Goal: Information Seeking & Learning: Find specific fact

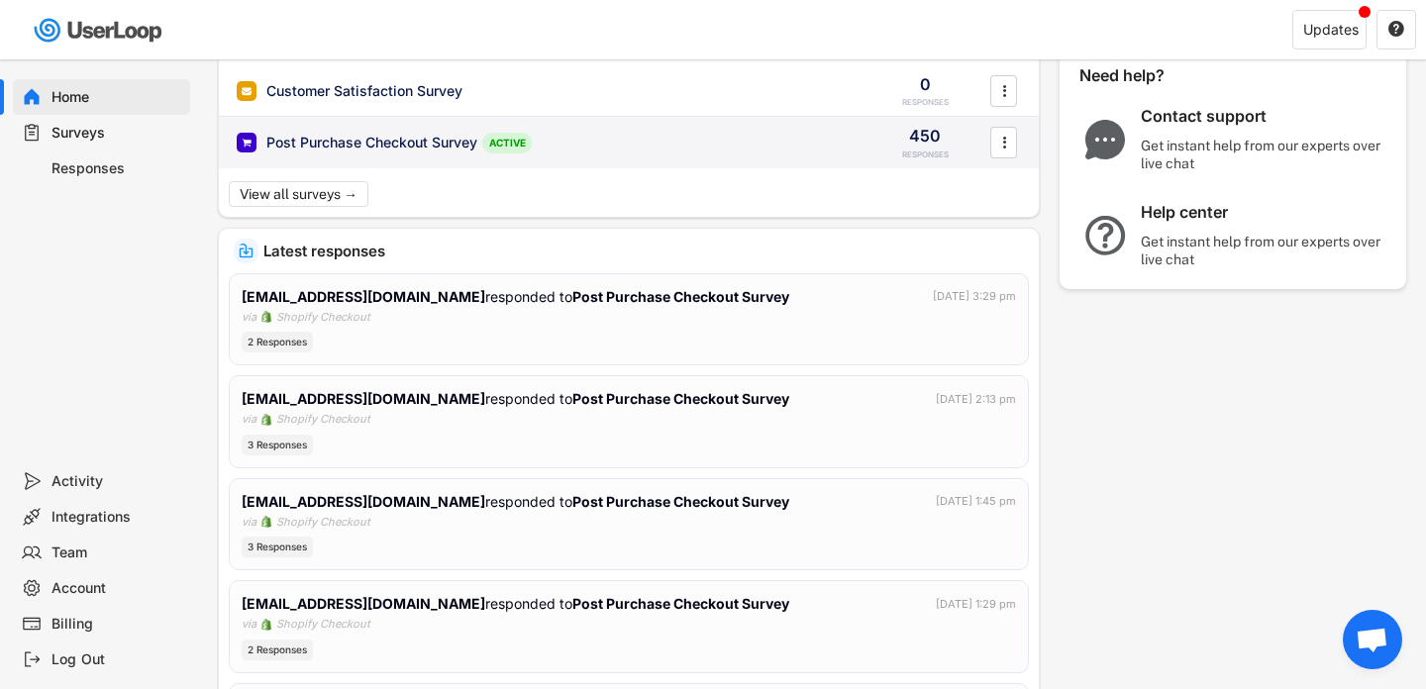
scroll to position [189, 0]
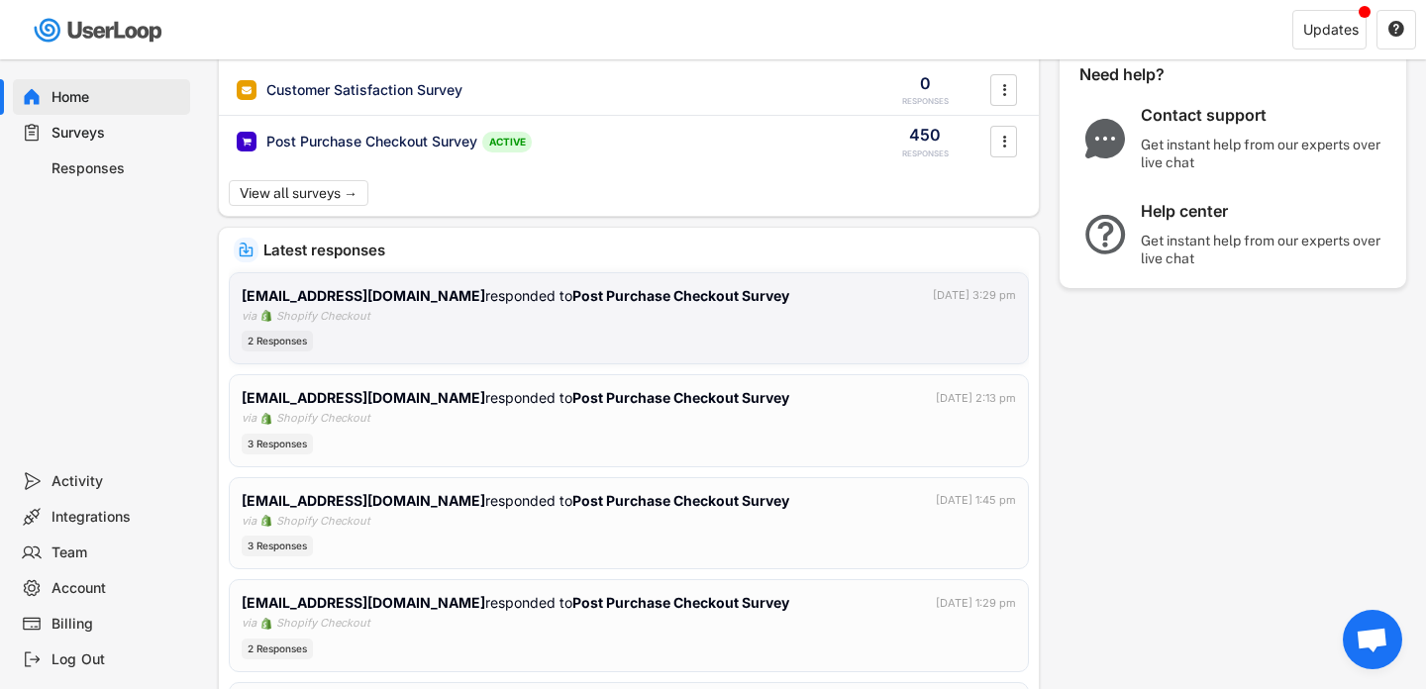
click at [880, 324] on div "[EMAIL_ADDRESS][DOMAIN_NAME] responded to Post Purchase Checkout Survey [DATE] …" at bounding box center [629, 318] width 774 height 67
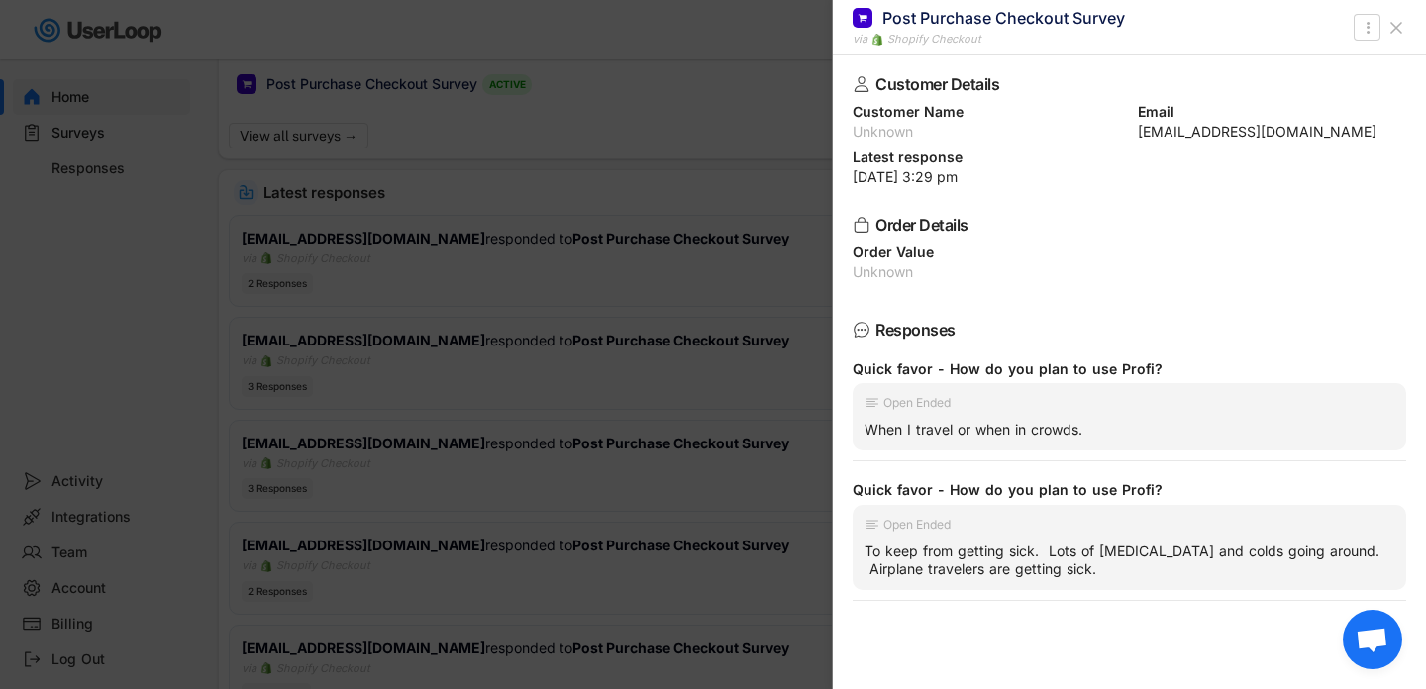
scroll to position [246, 0]
click at [1396, 24] on icon at bounding box center [1396, 28] width 20 height 20
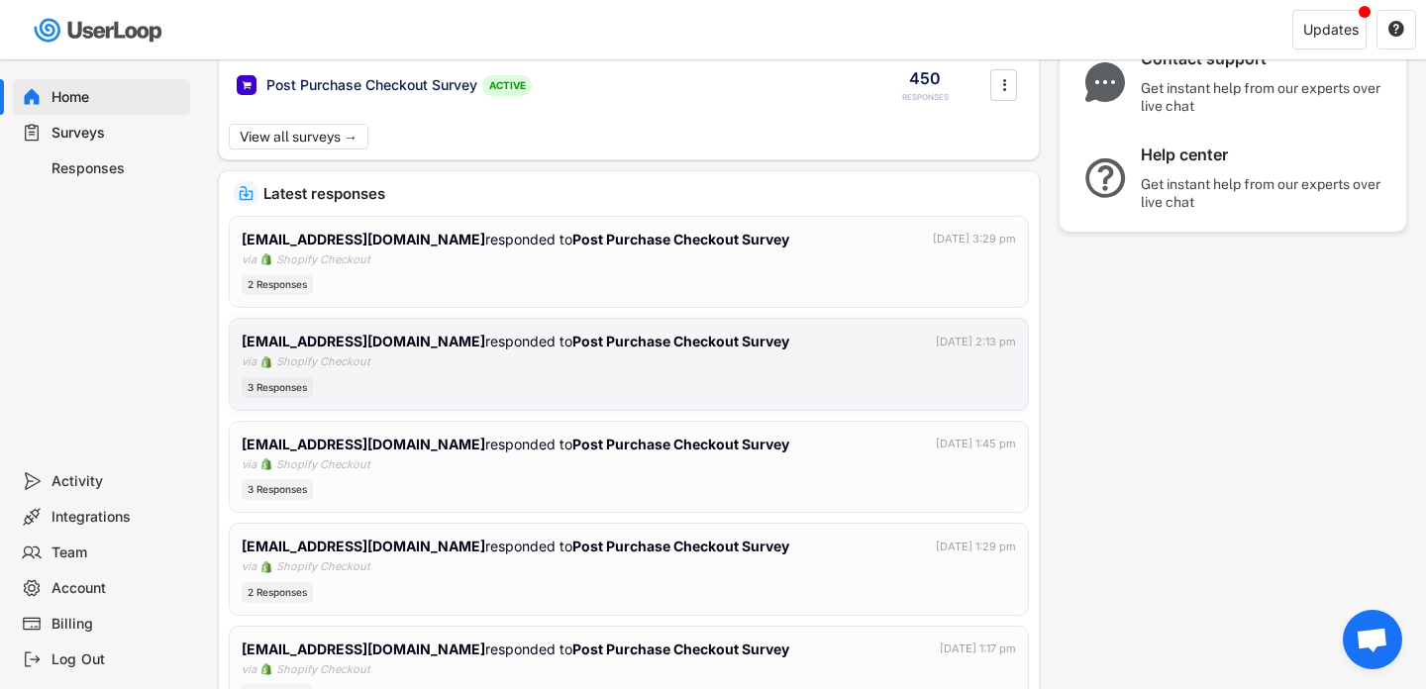
click at [701, 343] on div "[EMAIL_ADDRESS][DOMAIN_NAME] responded to Post Purchase Checkout Survey [DATE] …" at bounding box center [629, 341] width 774 height 21
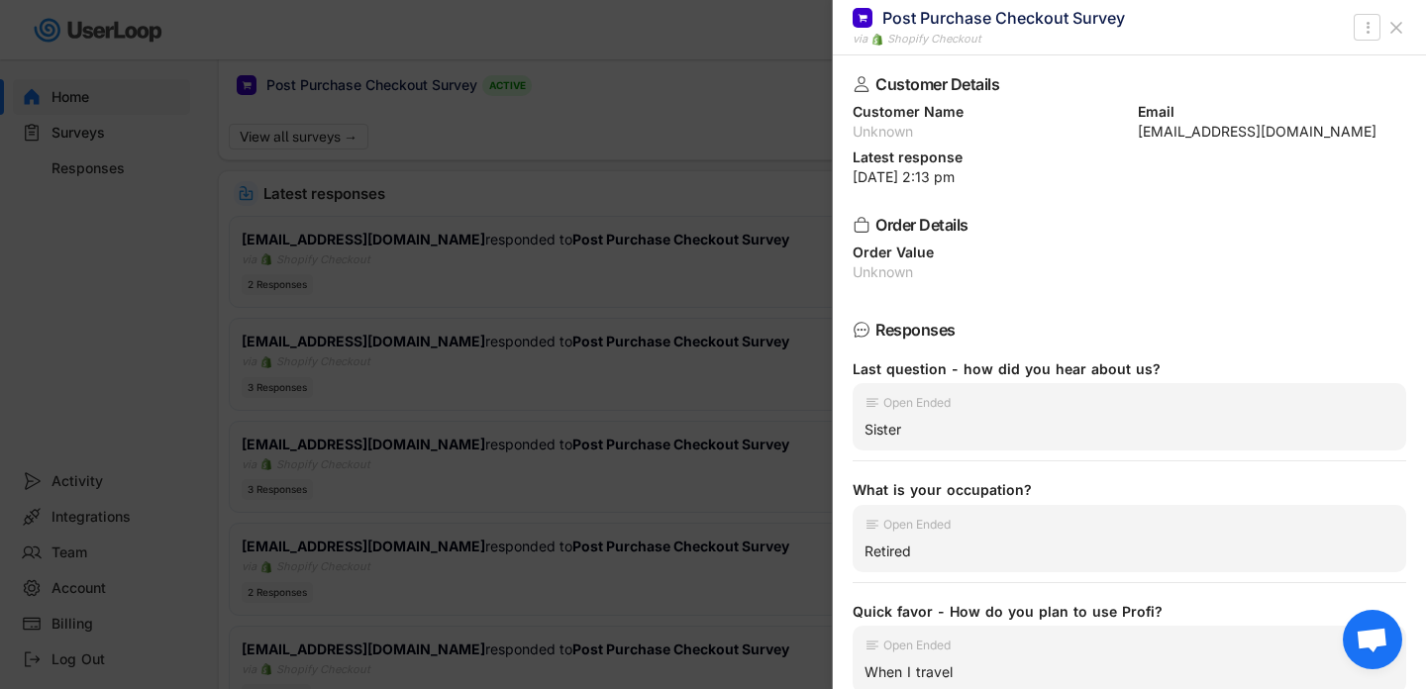
scroll to position [45, 0]
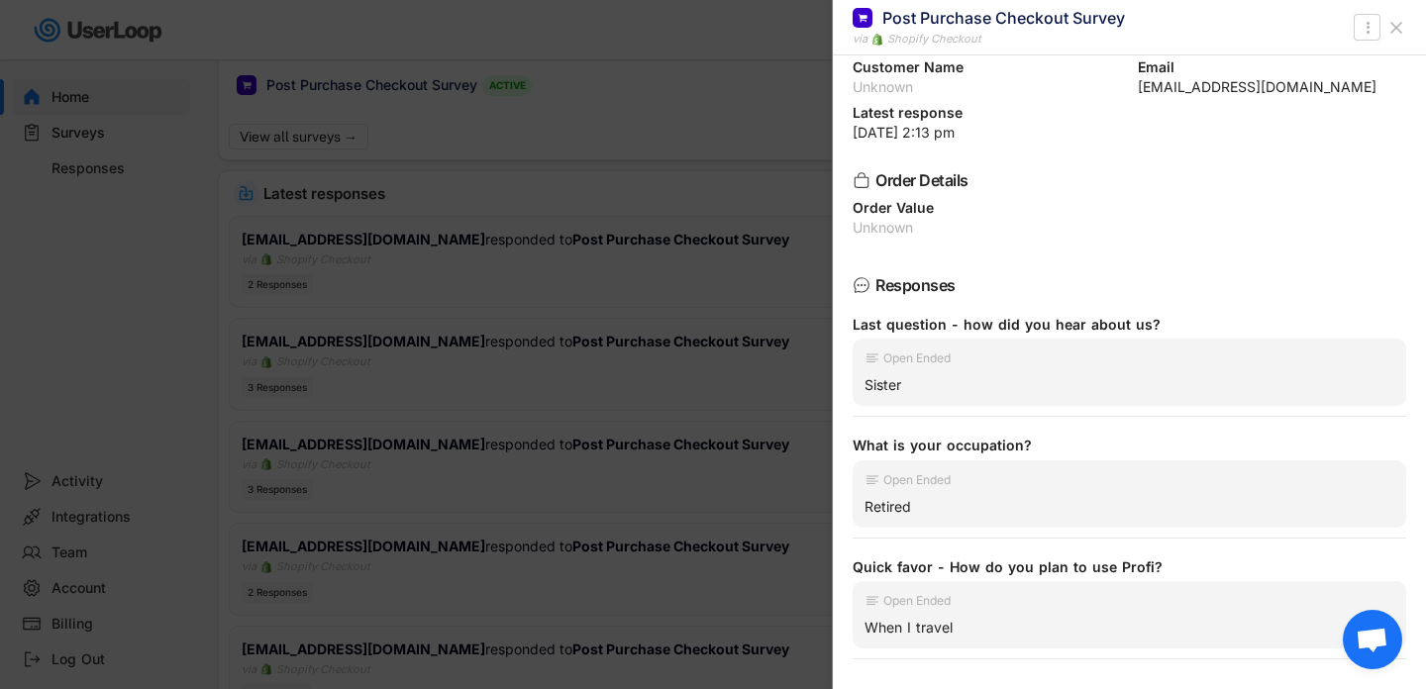
click at [684, 292] on div at bounding box center [713, 344] width 1426 height 689
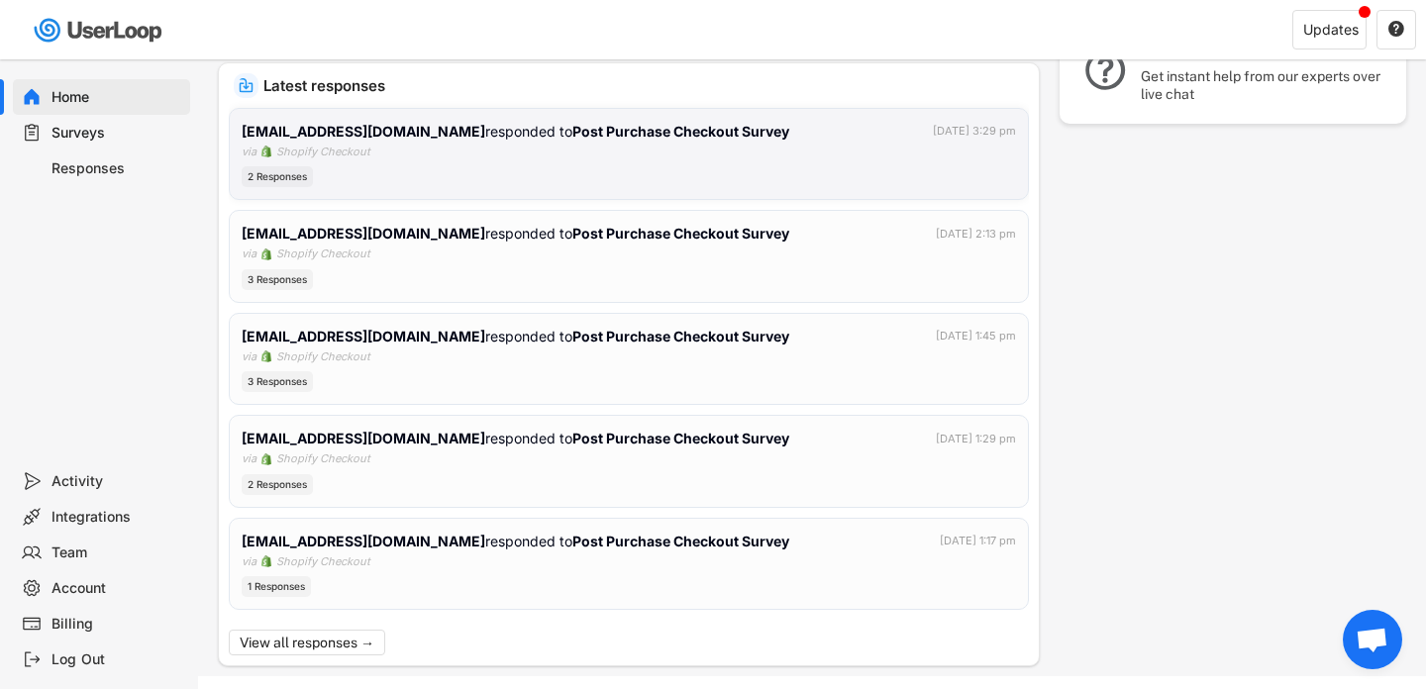
scroll to position [358, 0]
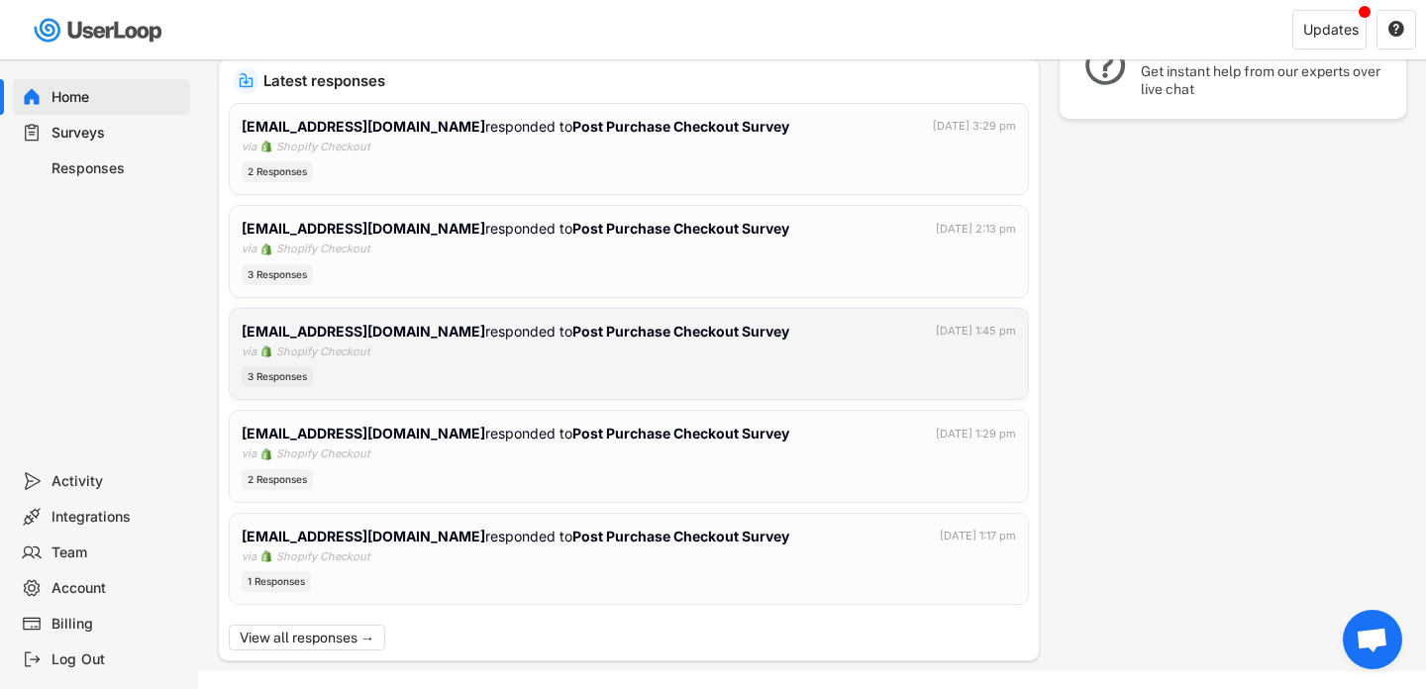
click at [653, 357] on div "[EMAIL_ADDRESS][DOMAIN_NAME] responded to Post Purchase Checkout Survey [DATE] …" at bounding box center [629, 354] width 774 height 67
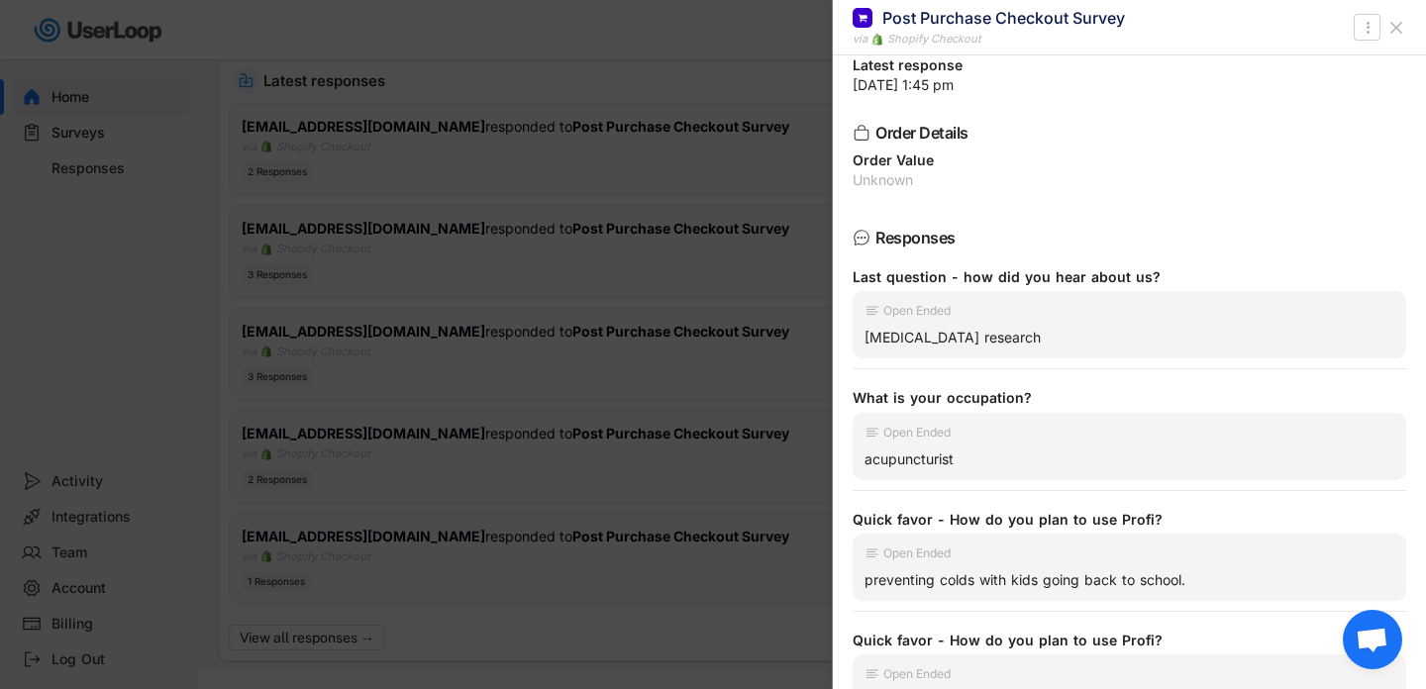
scroll to position [184, 0]
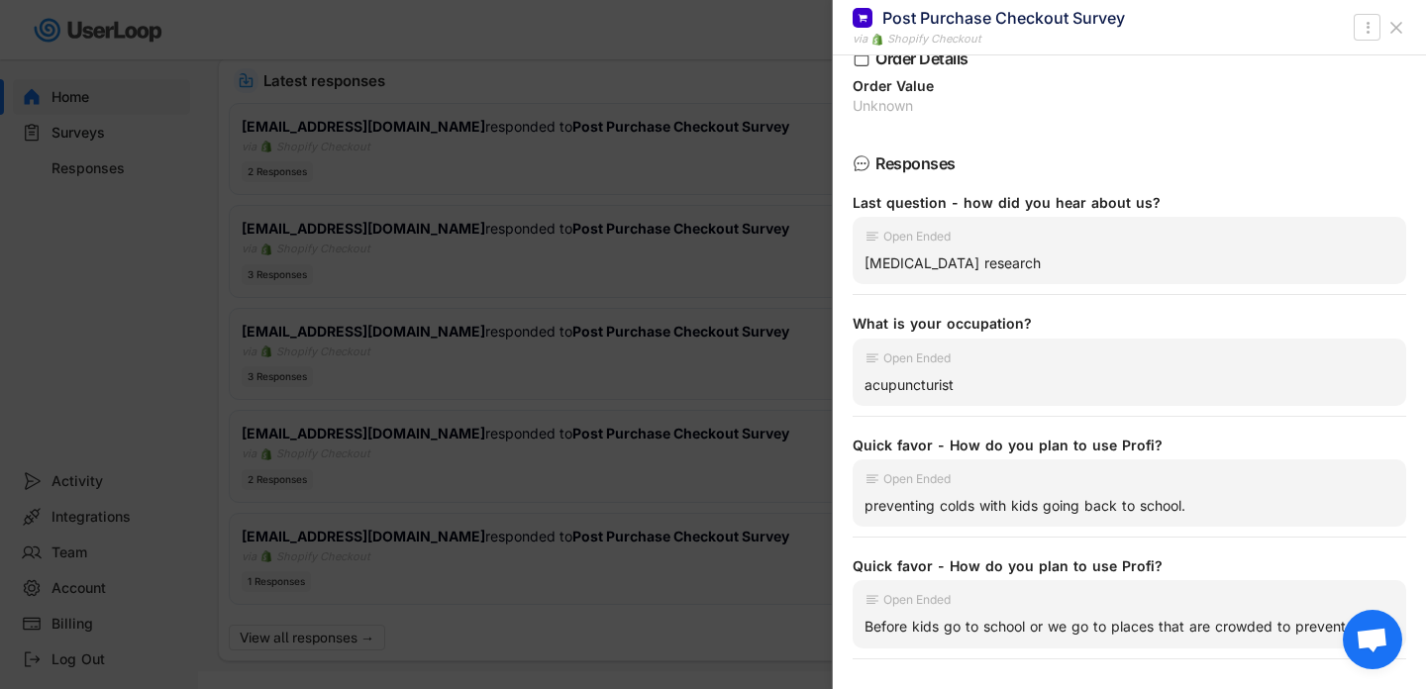
click at [453, 367] on div at bounding box center [713, 344] width 1426 height 689
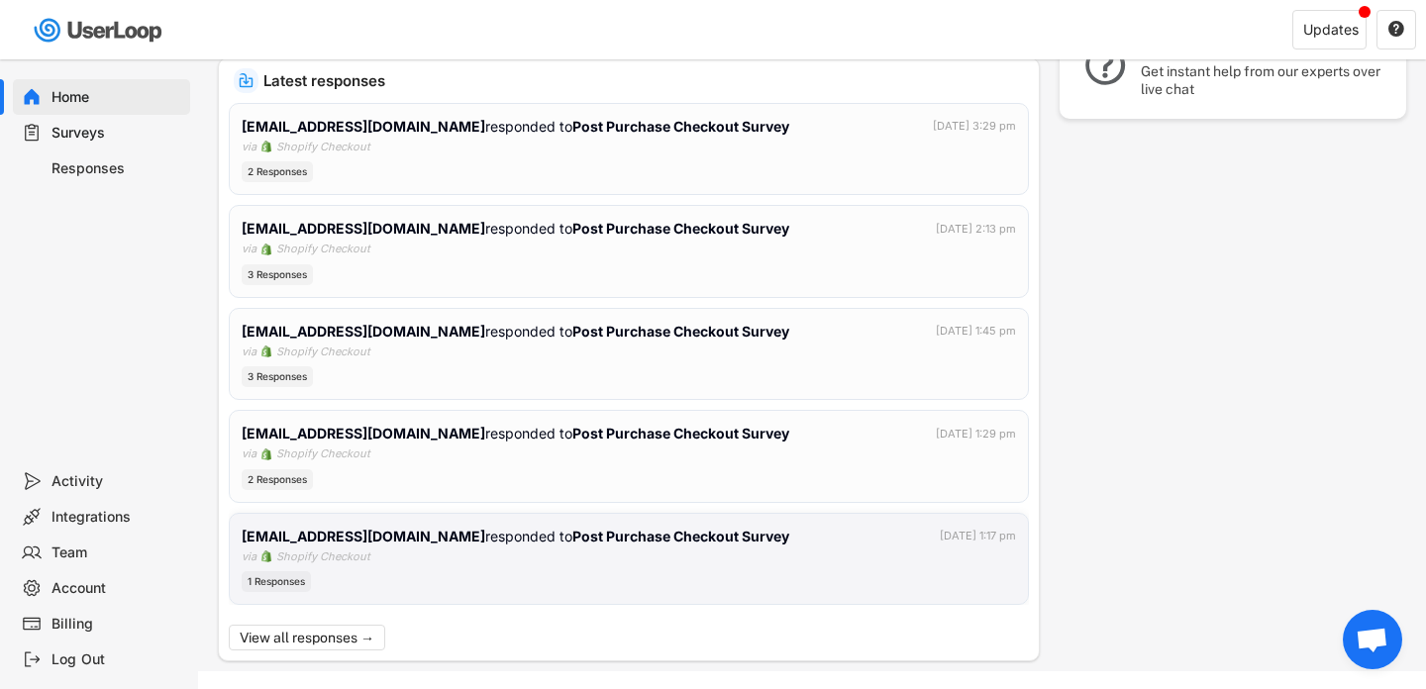
click at [406, 539] on strong "[EMAIL_ADDRESS][DOMAIN_NAME]" at bounding box center [364, 536] width 244 height 17
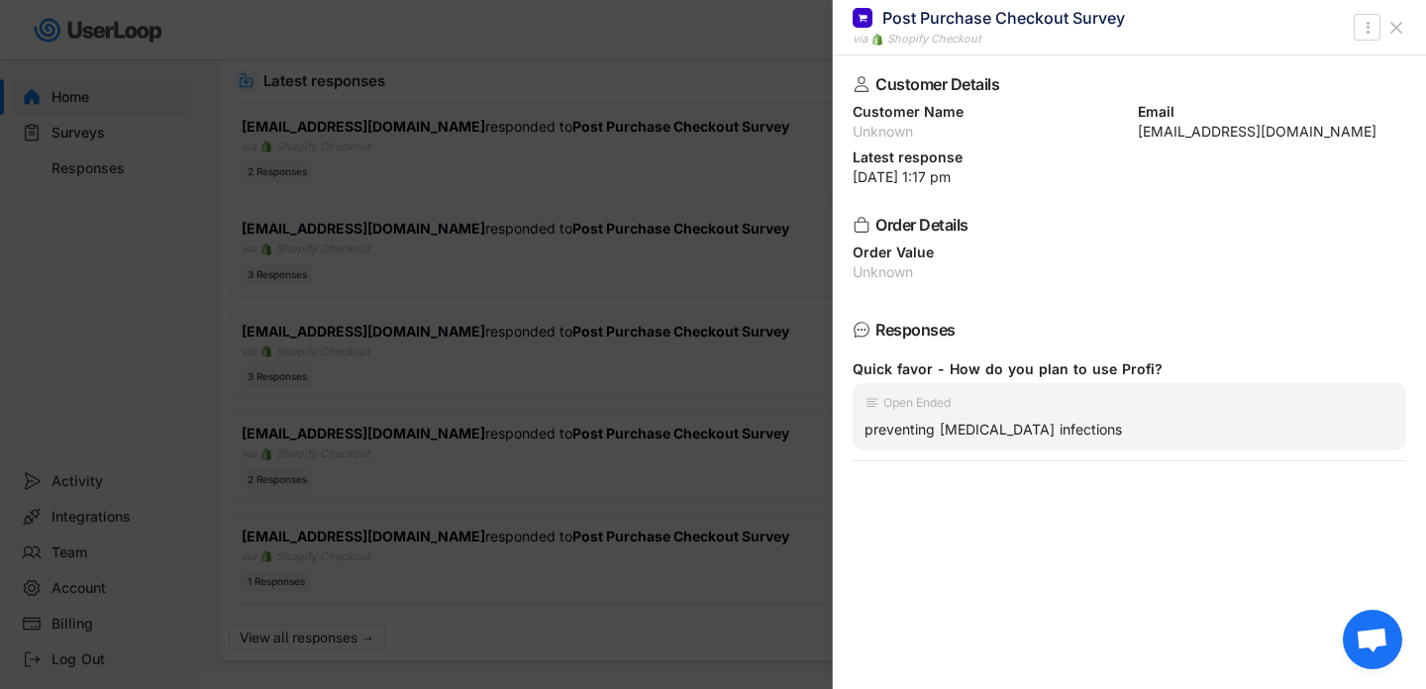
click at [1395, 28] on use at bounding box center [1396, 28] width 10 height 10
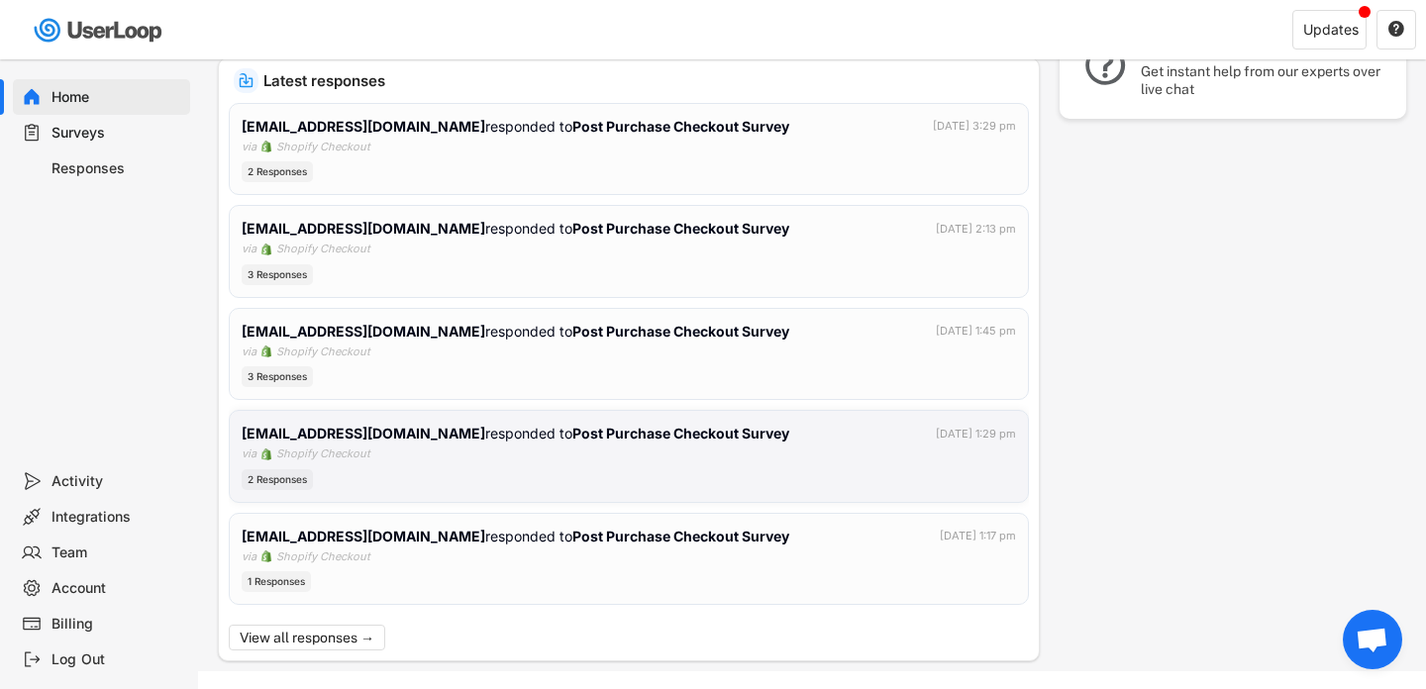
scroll to position [400, 0]
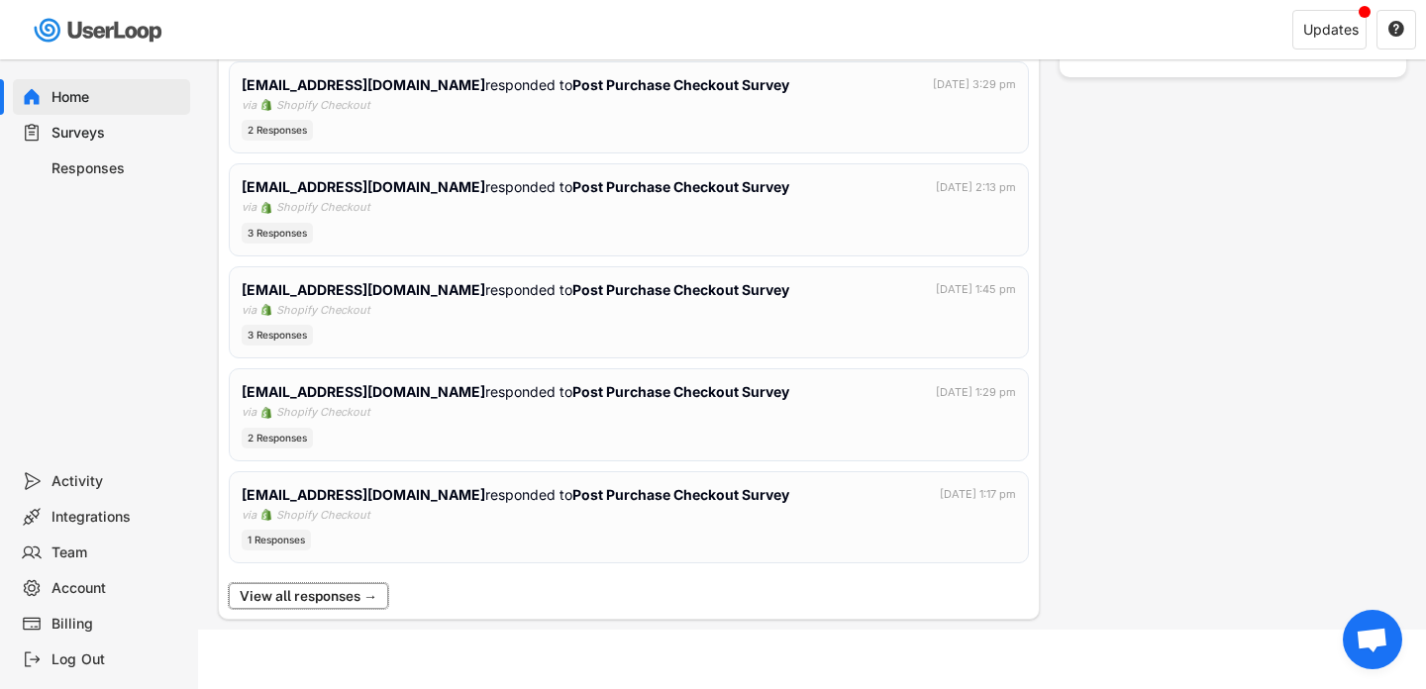
click at [303, 603] on button "View all responses →" at bounding box center [308, 596] width 159 height 26
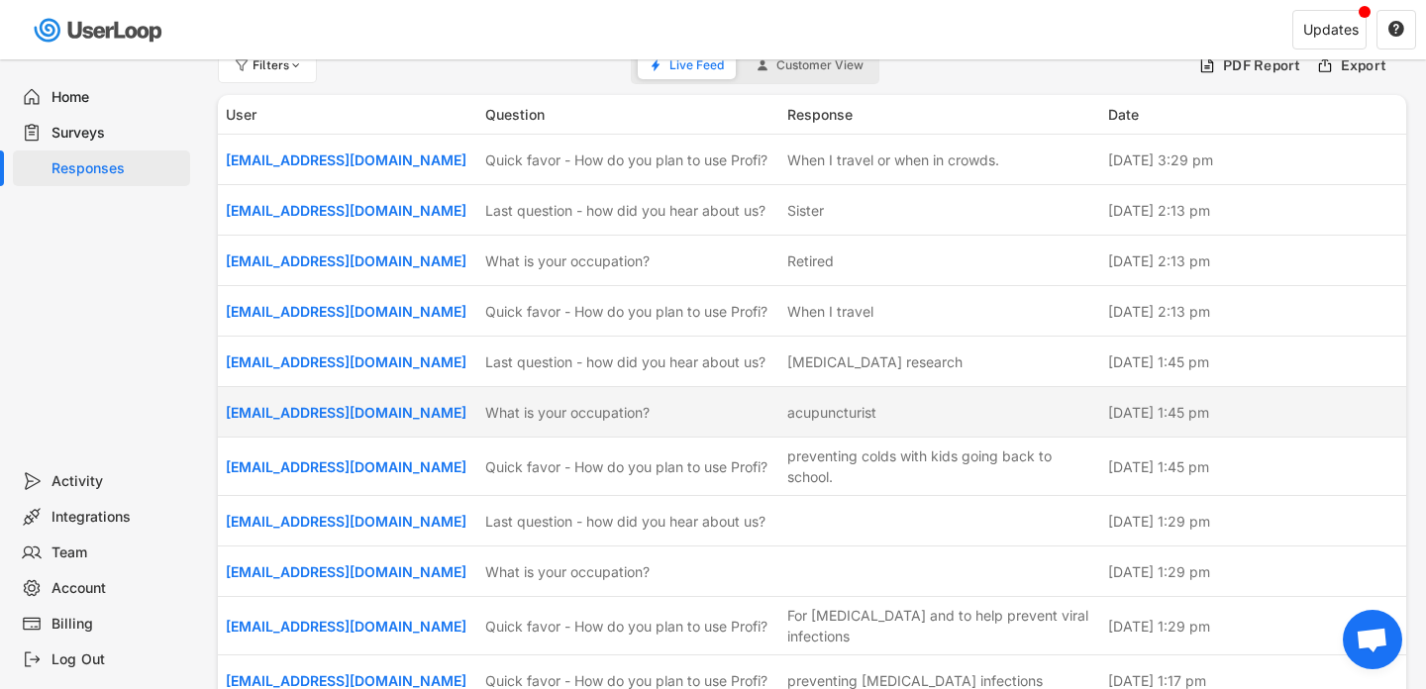
scroll to position [0, 0]
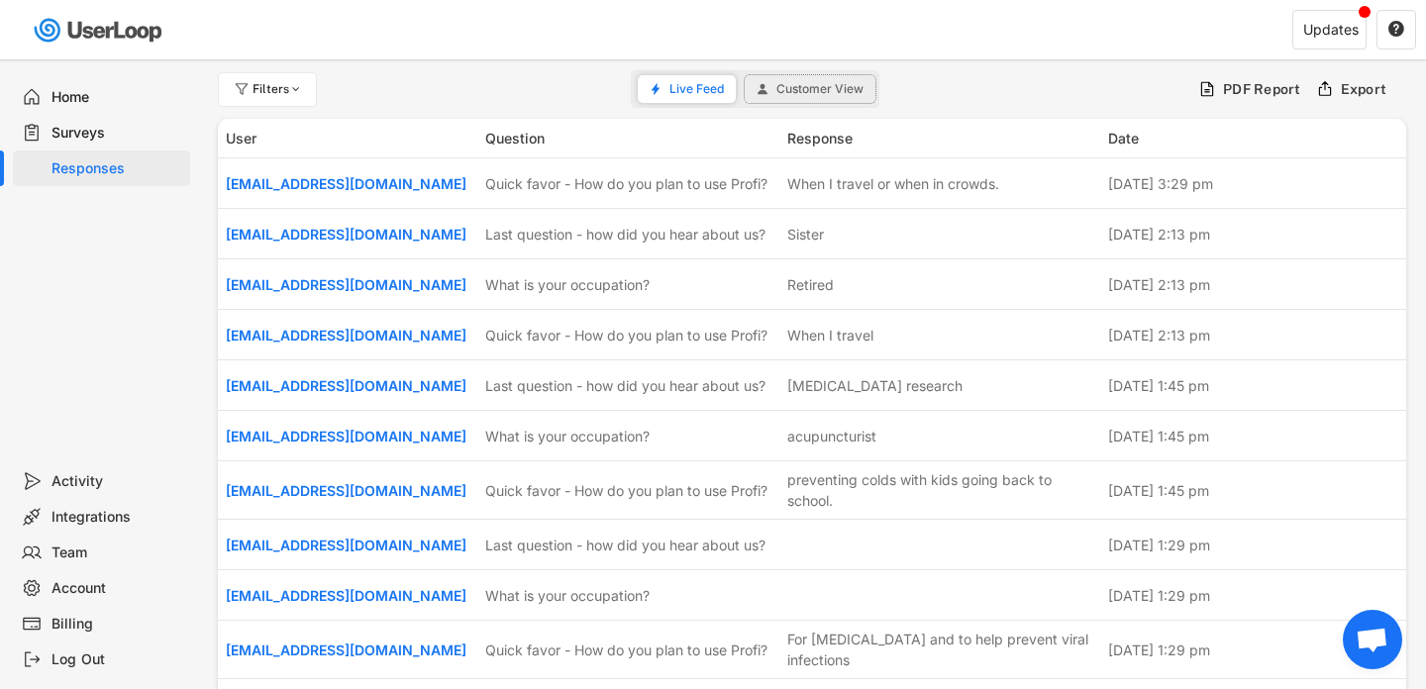
click at [816, 89] on span "Customer View" at bounding box center [819, 89] width 87 height 12
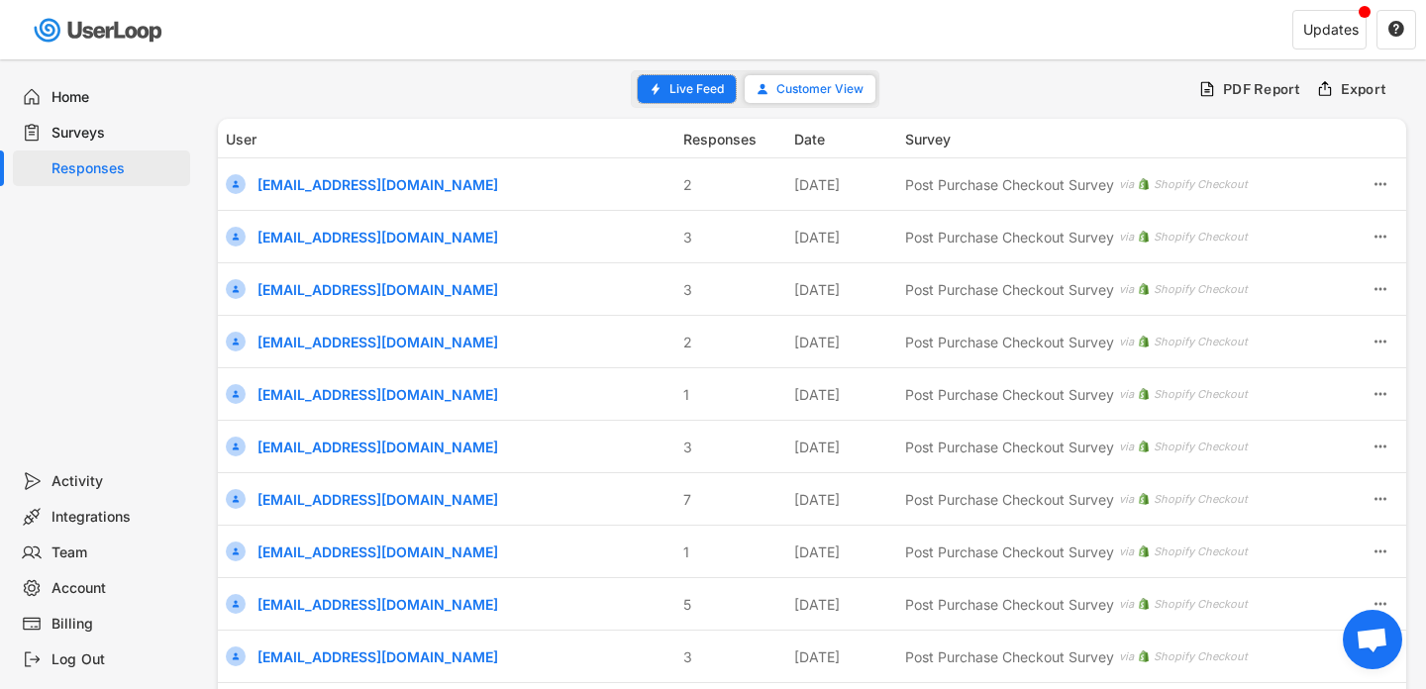
click at [687, 90] on span "Live Feed" at bounding box center [696, 89] width 54 height 12
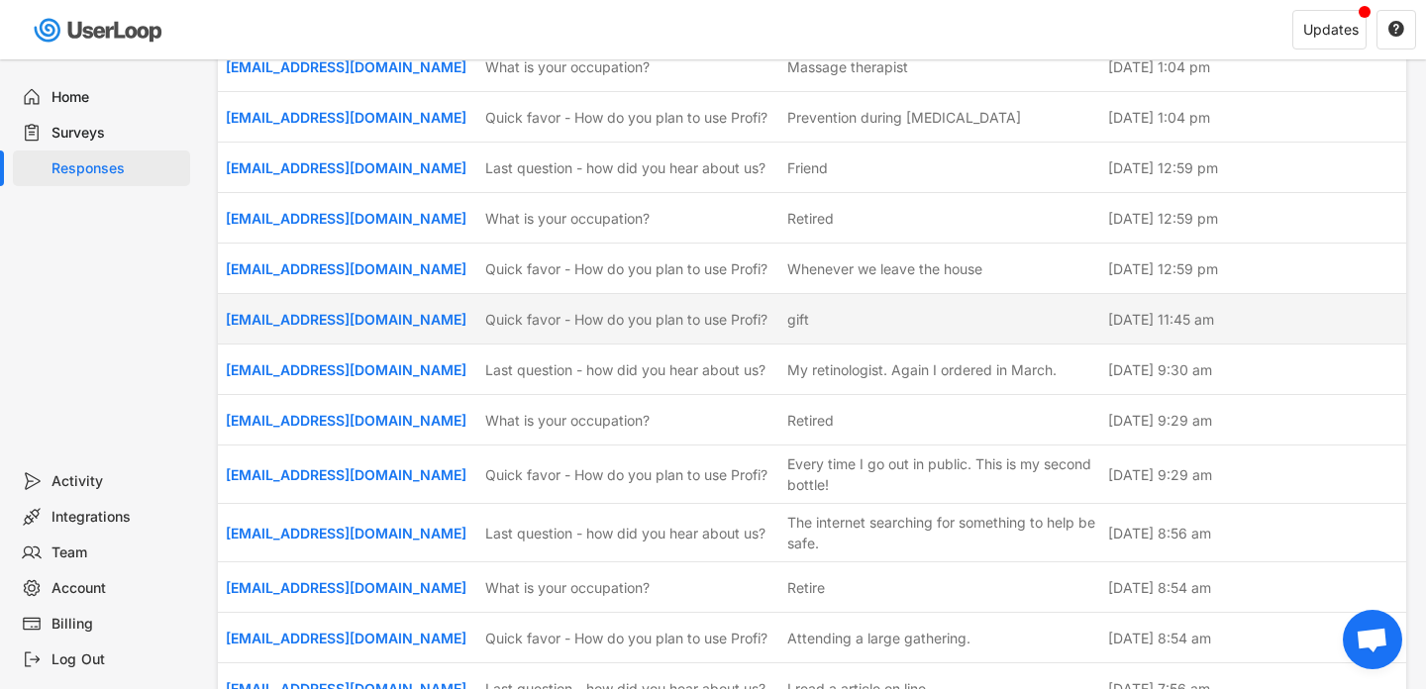
scroll to position [751, 0]
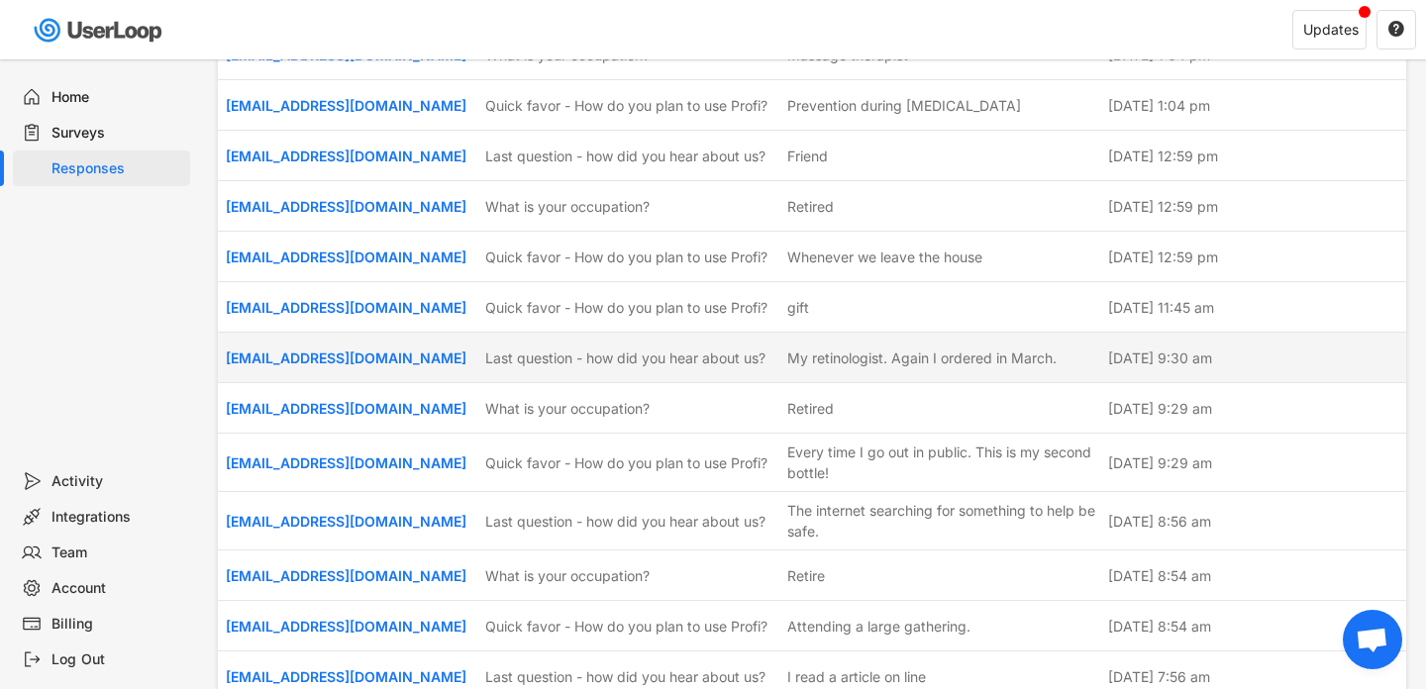
click at [849, 366] on div "My retinologist. Again I ordered in March." at bounding box center [921, 358] width 269 height 21
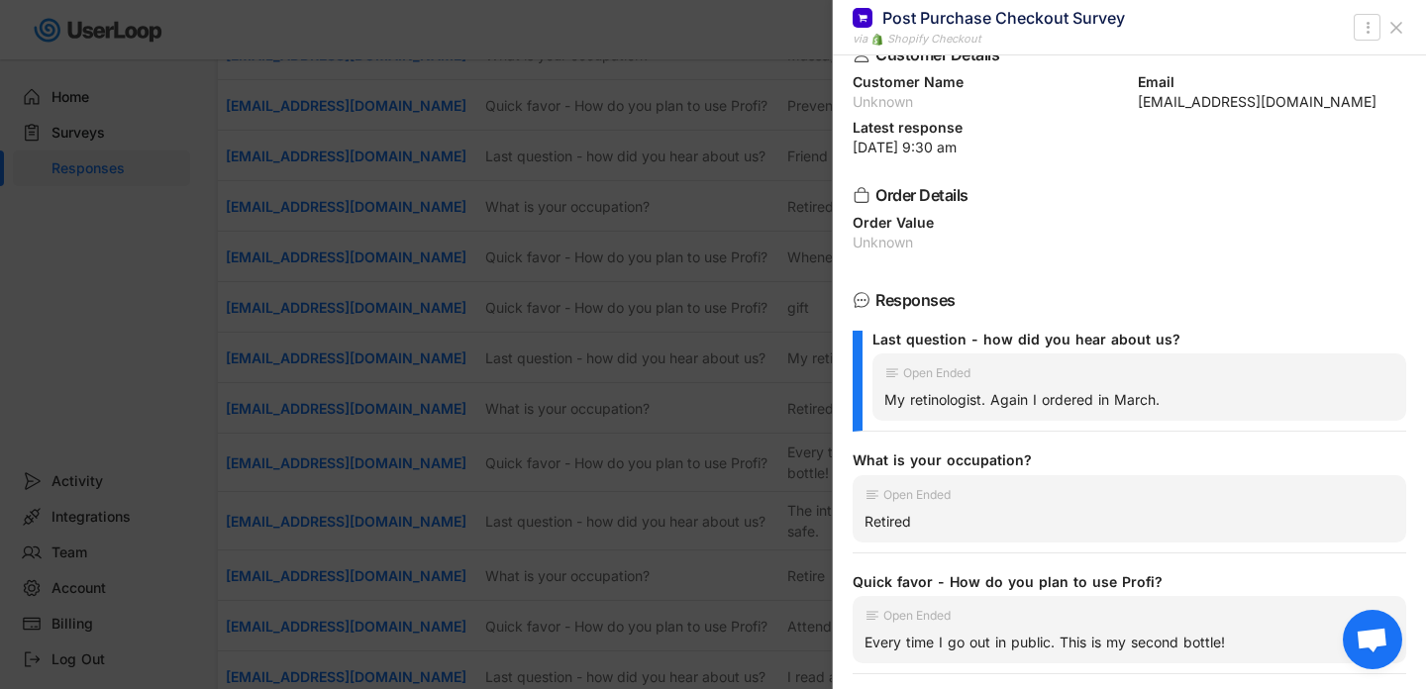
scroll to position [37, 0]
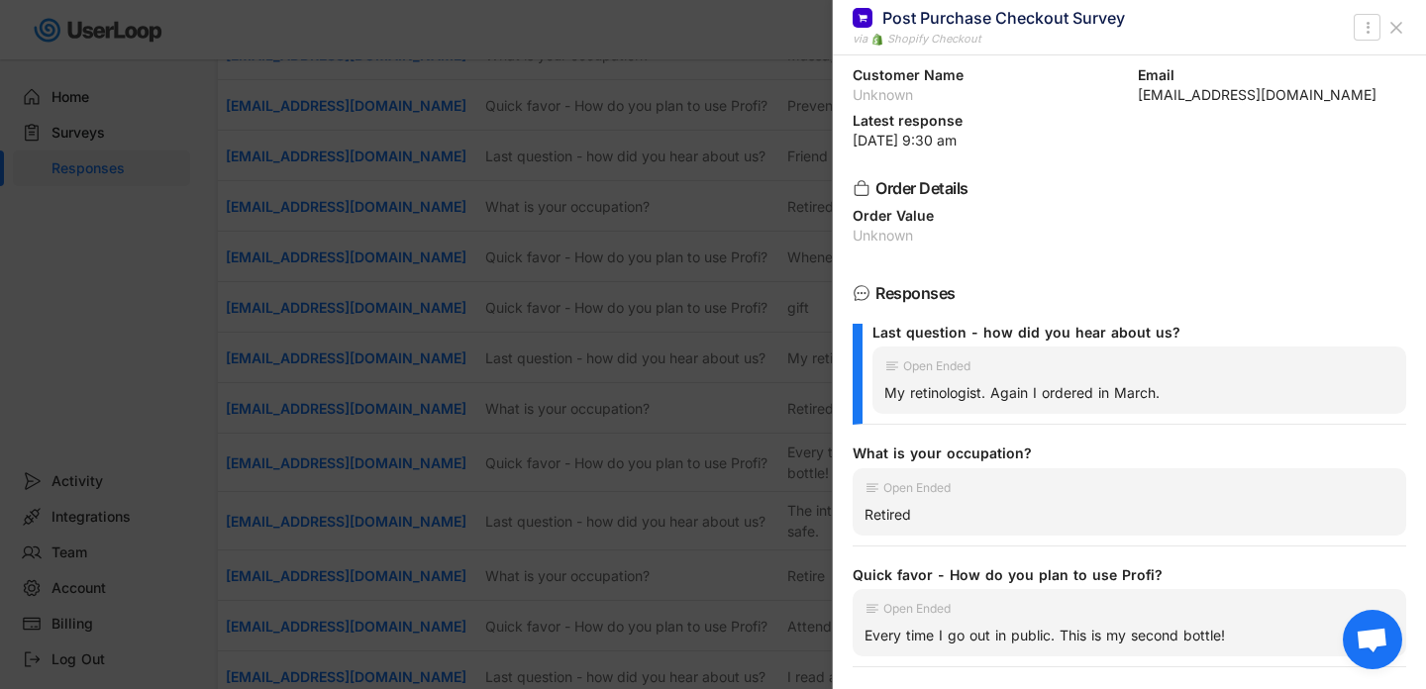
click at [947, 394] on div "My retinologist. Again I ordered in March." at bounding box center [1139, 393] width 510 height 18
copy div "retinologist"
